Goal: Transaction & Acquisition: Purchase product/service

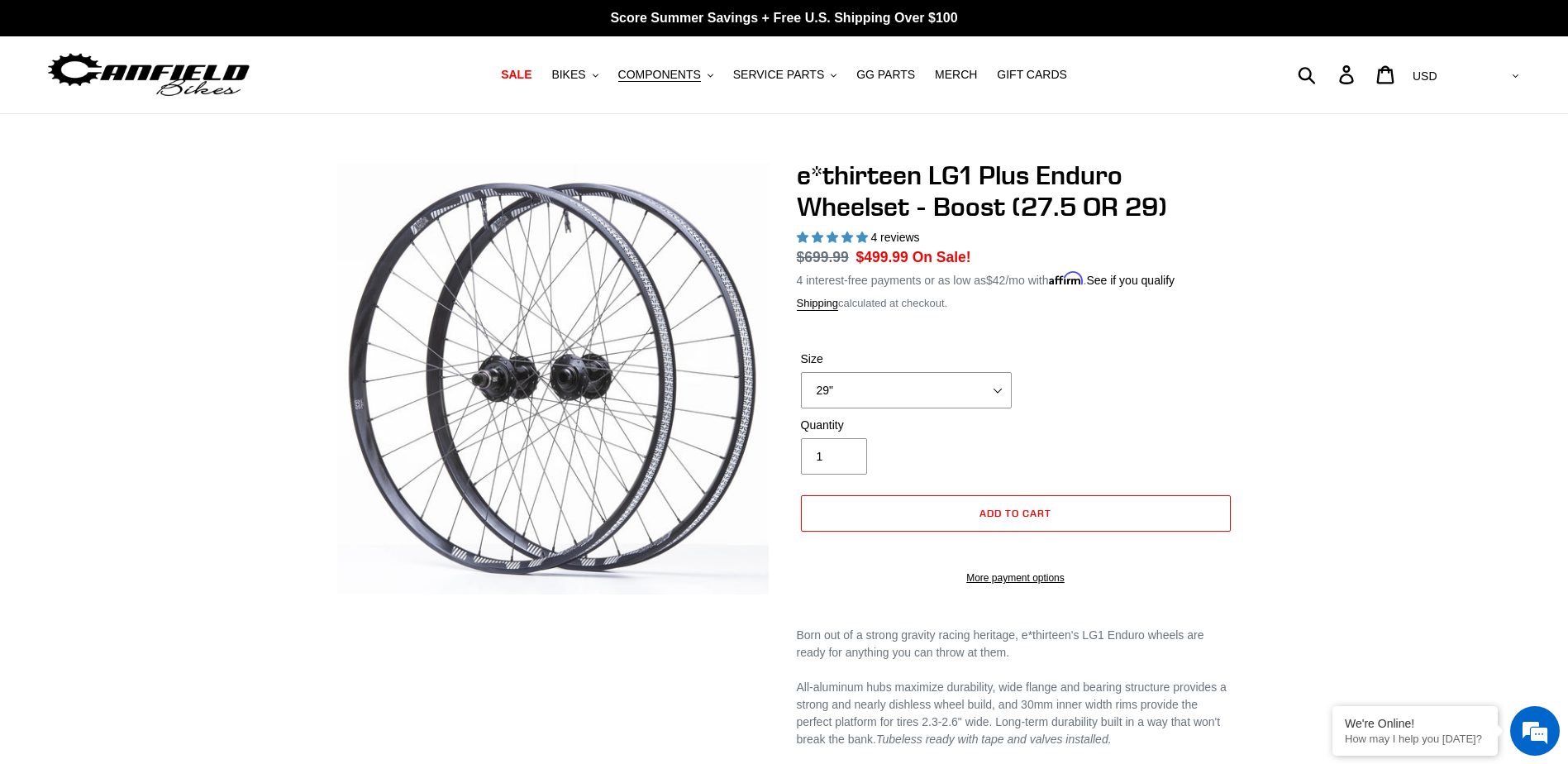
select select "29""
select select "highest-rating"
click at [797, 82] on span "SERVICE PARTS" at bounding box center [779, 75] width 91 height 14
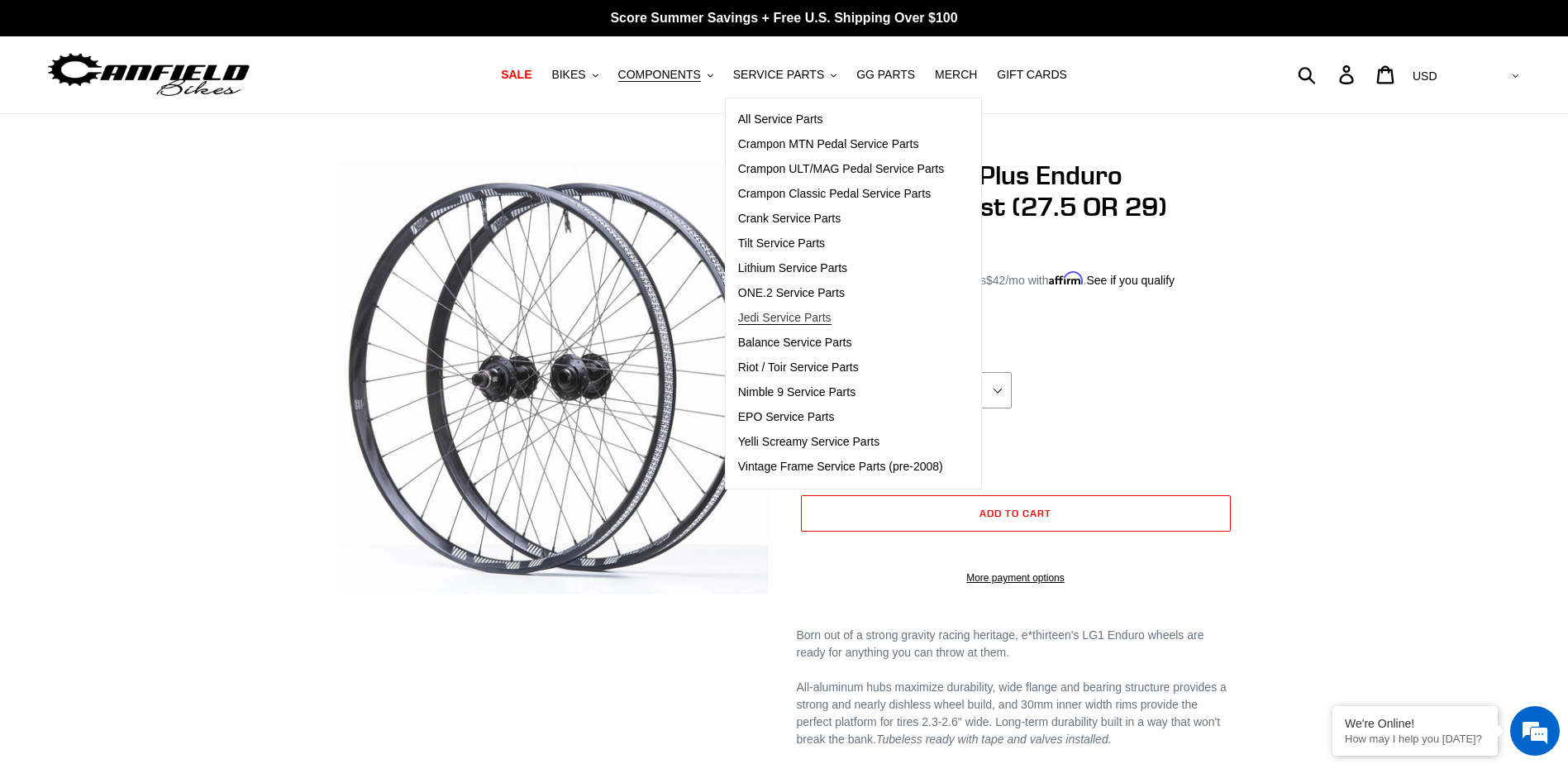
click at [798, 320] on span "Jedi Service Parts" at bounding box center [784, 318] width 94 height 14
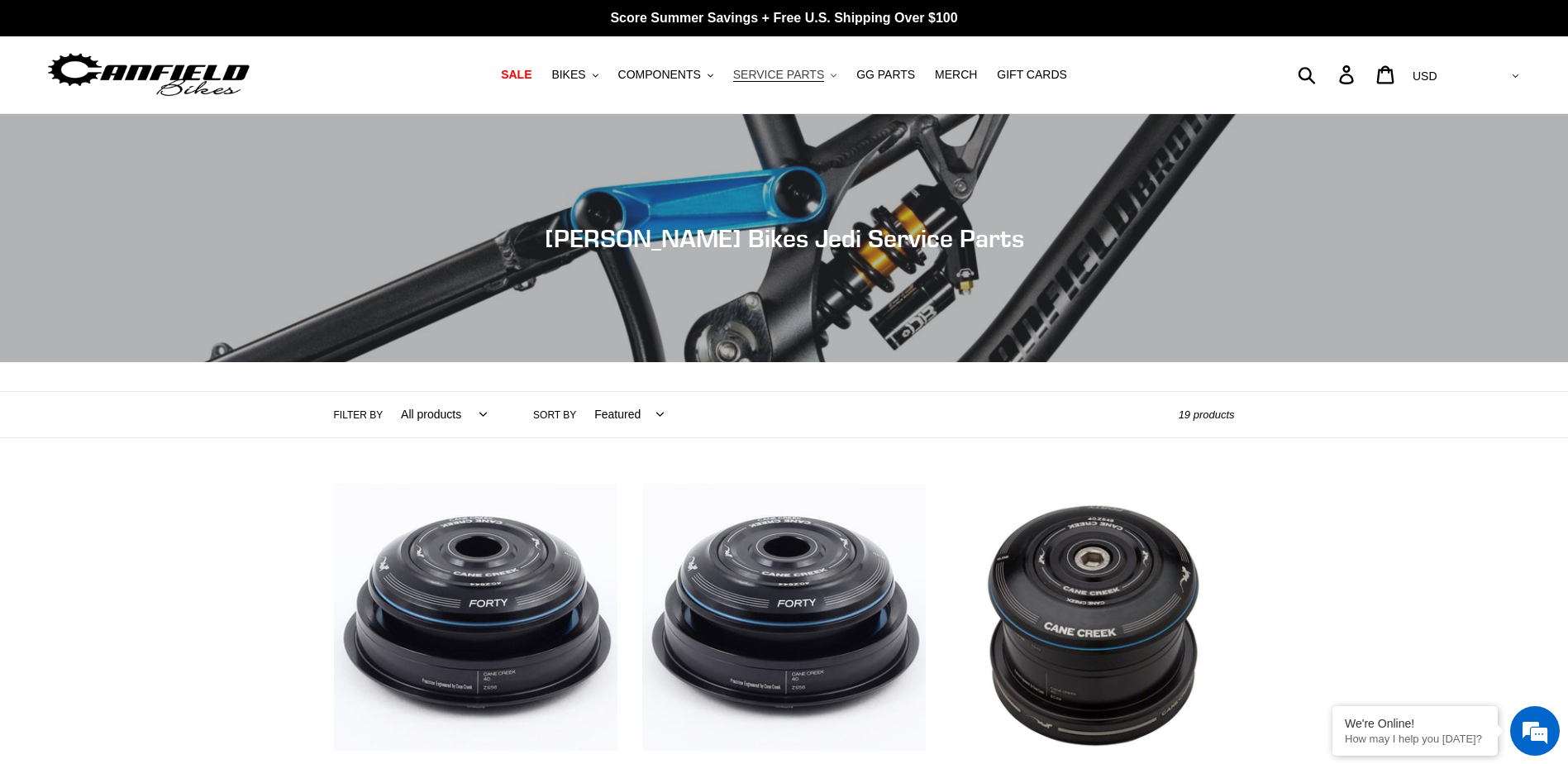
click at [784, 78] on span "SERVICE PARTS" at bounding box center [779, 75] width 91 height 14
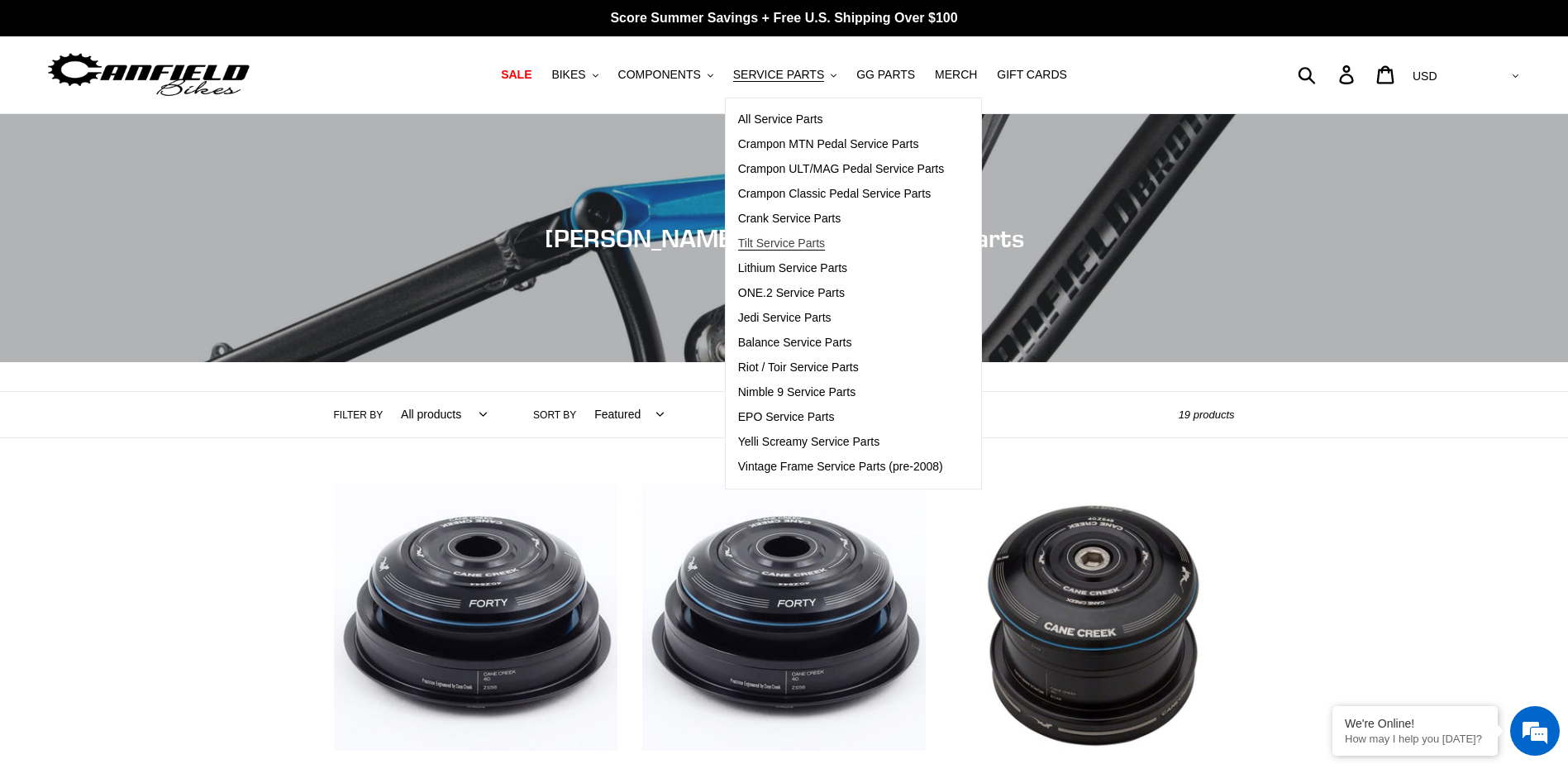
click at [803, 242] on span "Tilt Service Parts" at bounding box center [781, 243] width 87 height 14
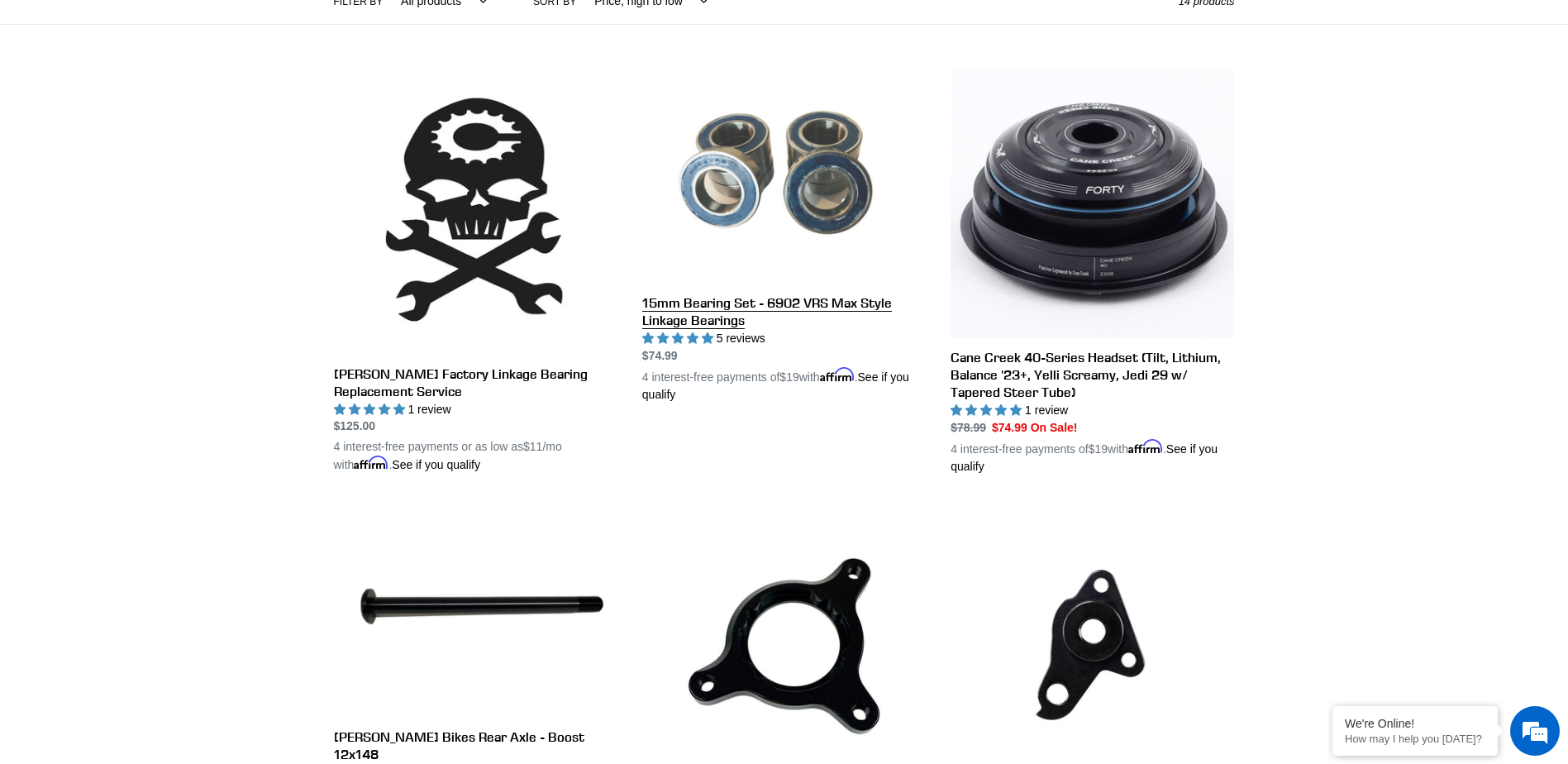
click at [710, 332] on link "15mm Bearing Set - 6902 VRS Max Style Linkage Bearings" at bounding box center [784, 237] width 284 height 333
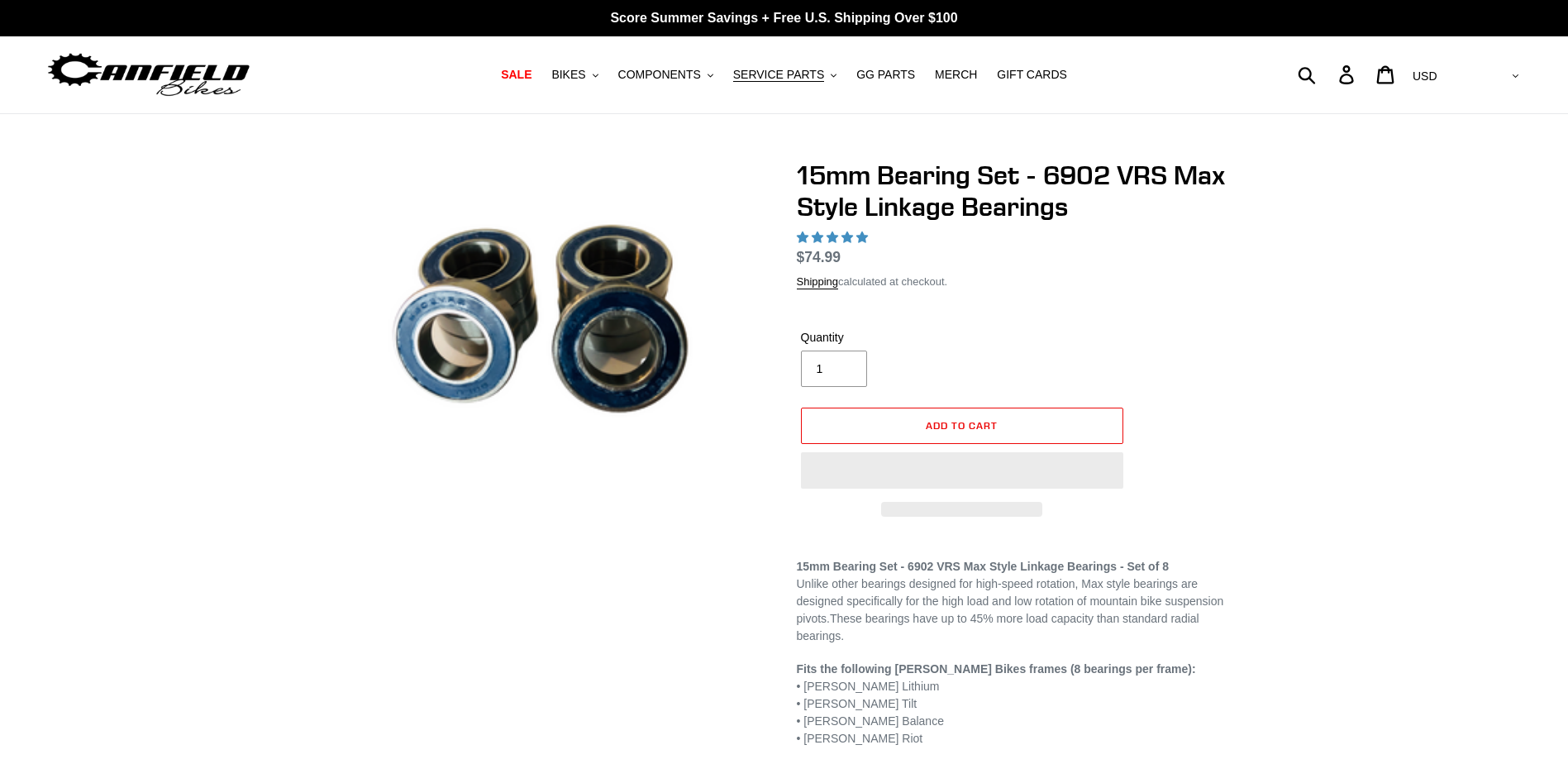
select select "highest-rating"
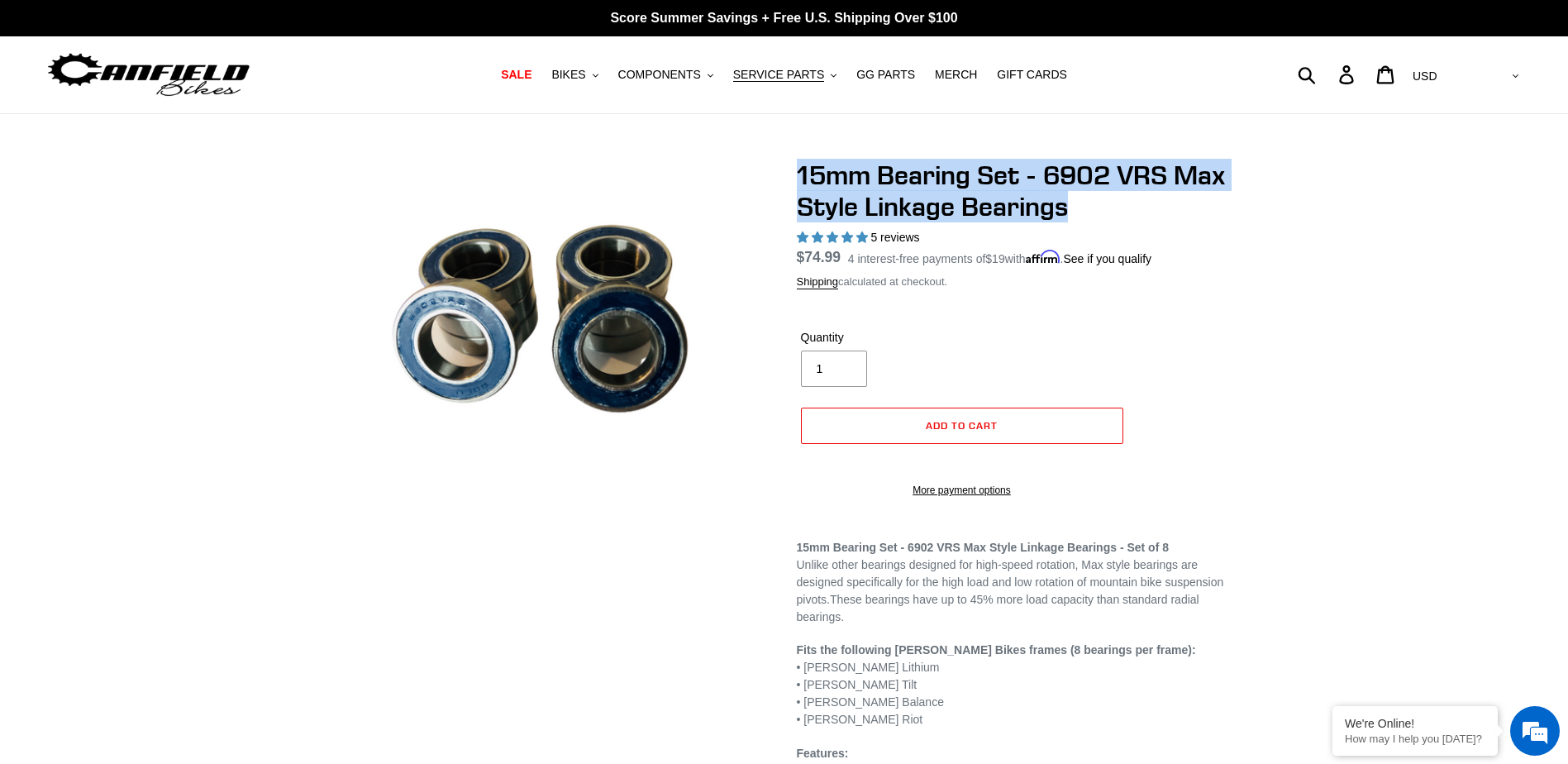
drag, startPoint x: 808, startPoint y: 170, endPoint x: 1154, endPoint y: 214, distance: 348.8
click at [1154, 214] on div "15mm Bearing Set - 6902 VRS Max Style Linkage Bearings 5 reviews Regular price …" at bounding box center [1003, 504] width 463 height 689
